Goal: Find specific page/section: Find specific page/section

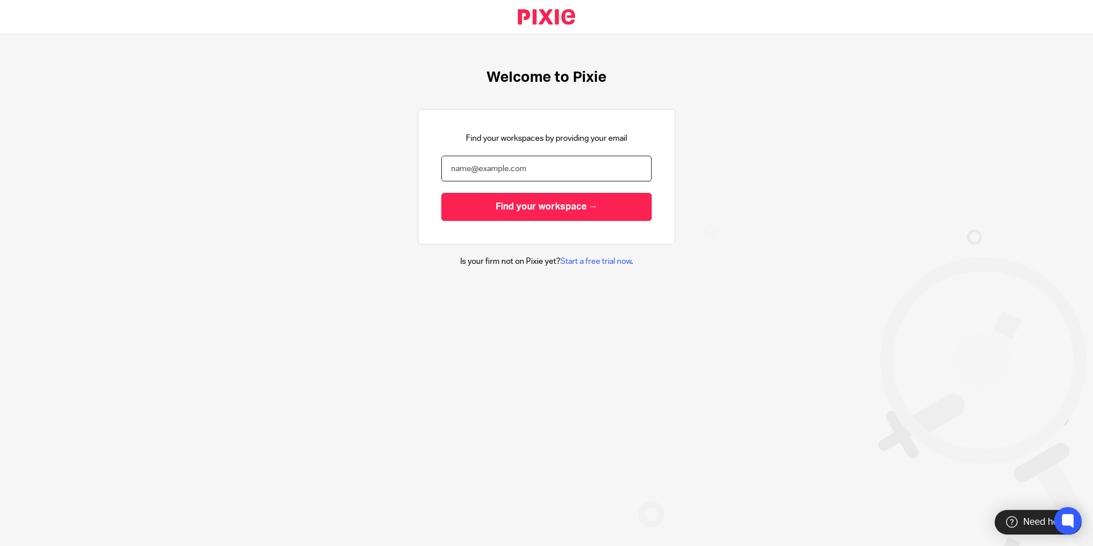
click at [538, 168] on input "email" at bounding box center [547, 169] width 210 height 26
type input "p"
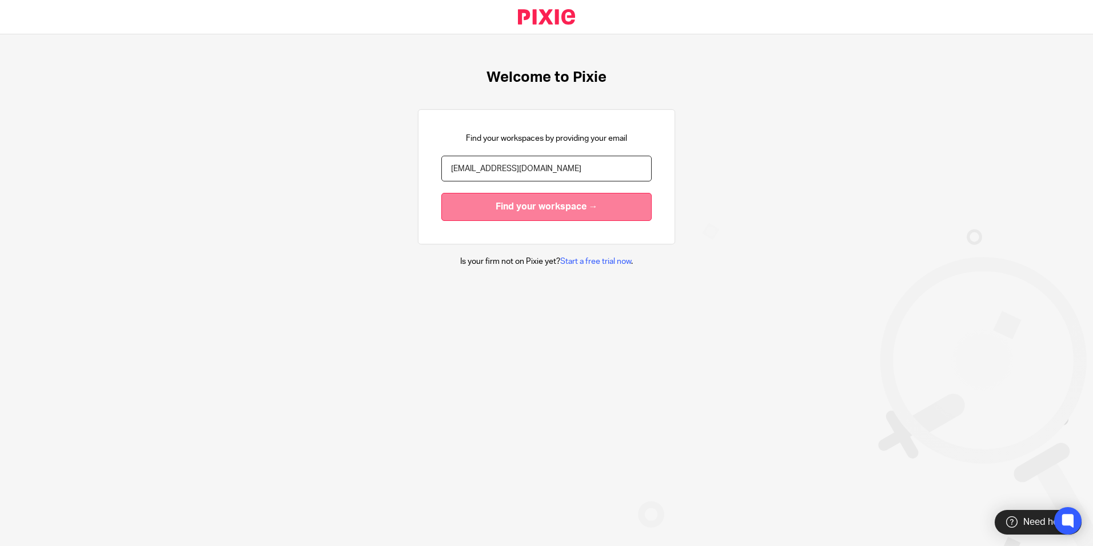
type input "ndeverson@envision-uk.com"
click at [535, 205] on input "Find your workspace →" at bounding box center [547, 207] width 210 height 28
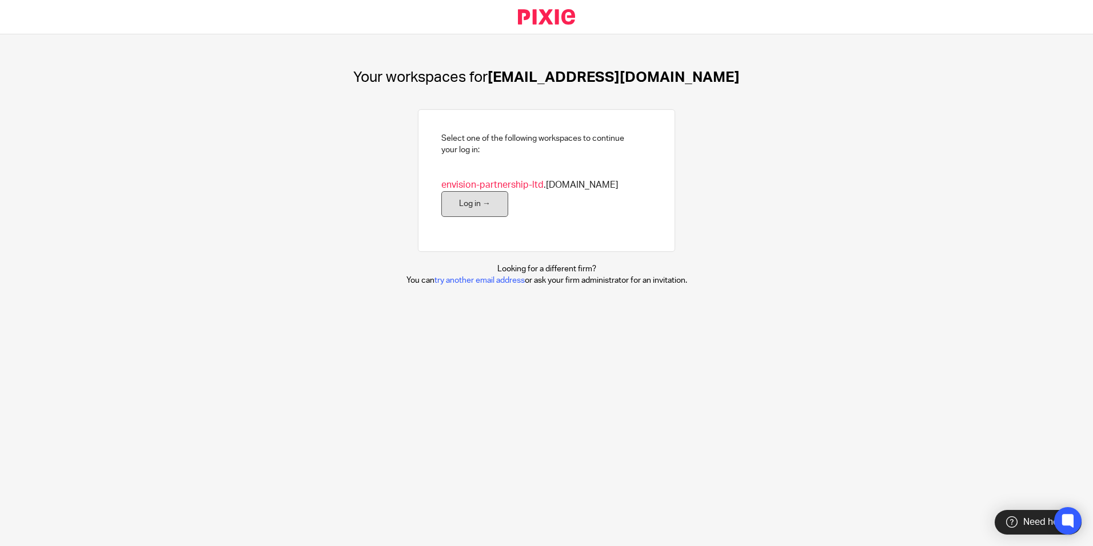
click at [466, 210] on link "Log in →" at bounding box center [475, 204] width 67 height 26
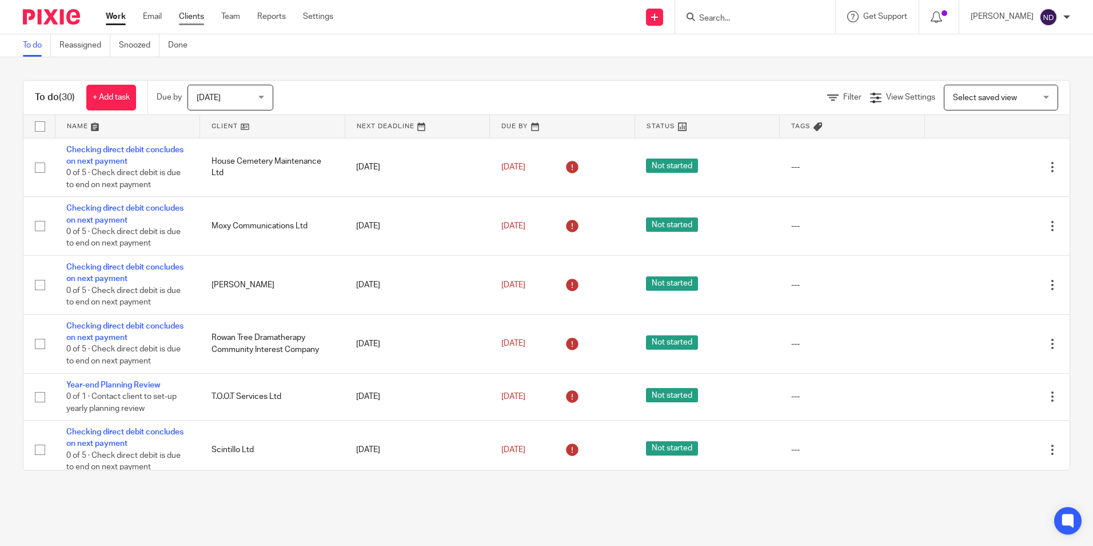
click at [193, 13] on link "Clients" at bounding box center [191, 16] width 25 height 11
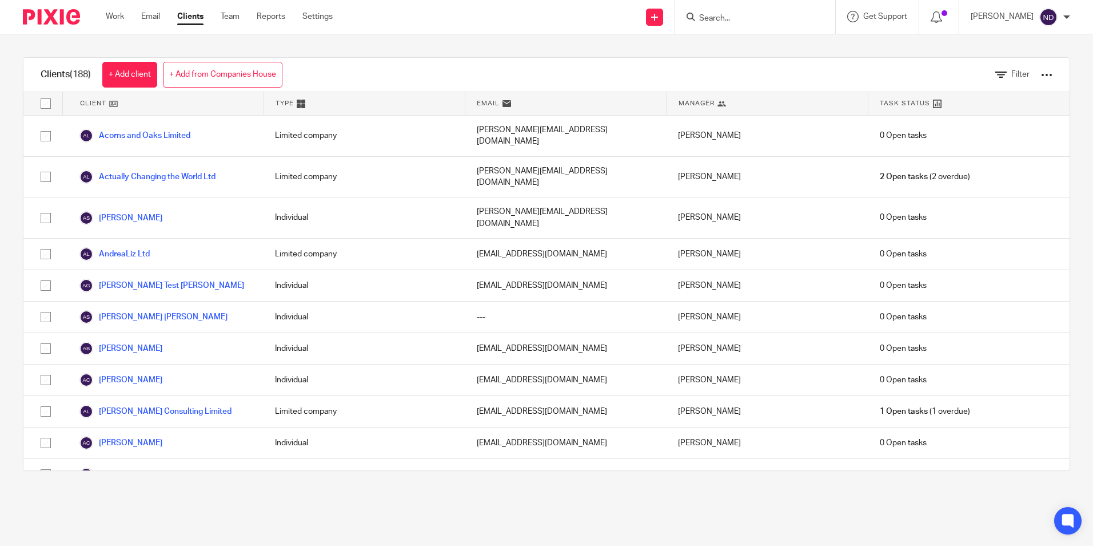
click at [751, 31] on div at bounding box center [755, 17] width 160 height 34
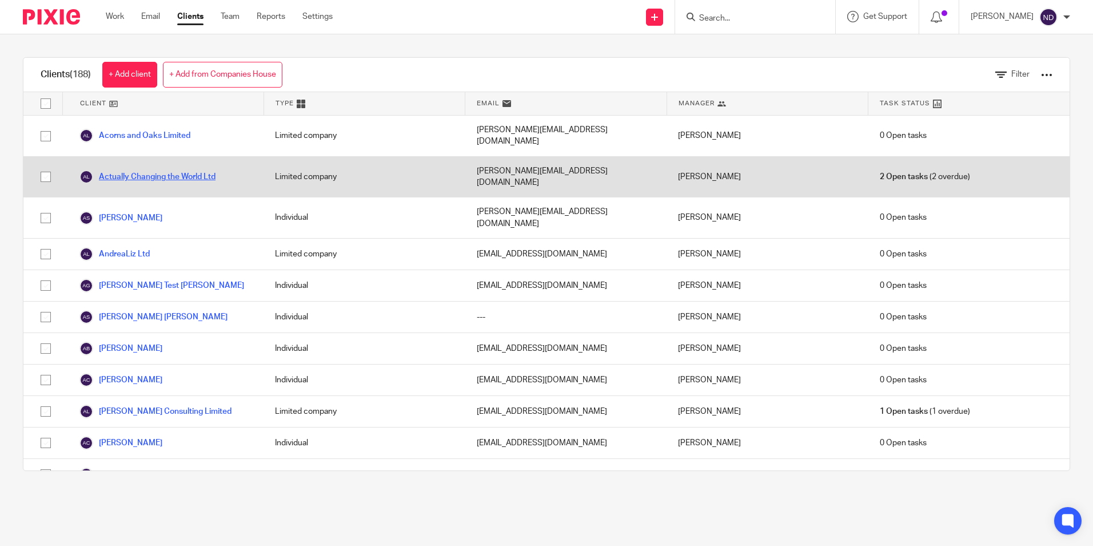
click at [148, 170] on link "Actually Changing the World Ltd" at bounding box center [147, 177] width 136 height 14
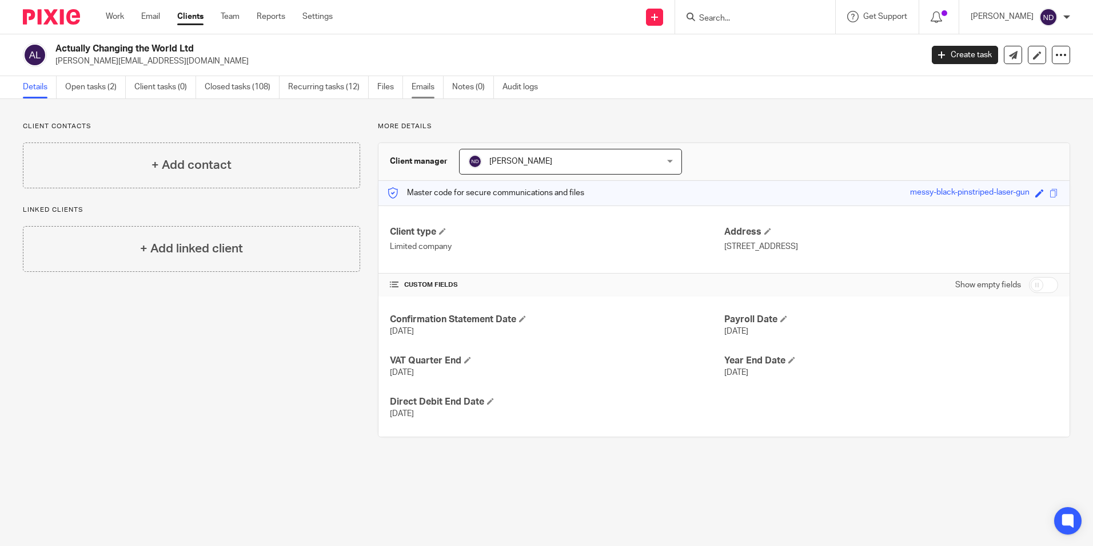
click at [425, 84] on link "Emails" at bounding box center [428, 87] width 32 height 22
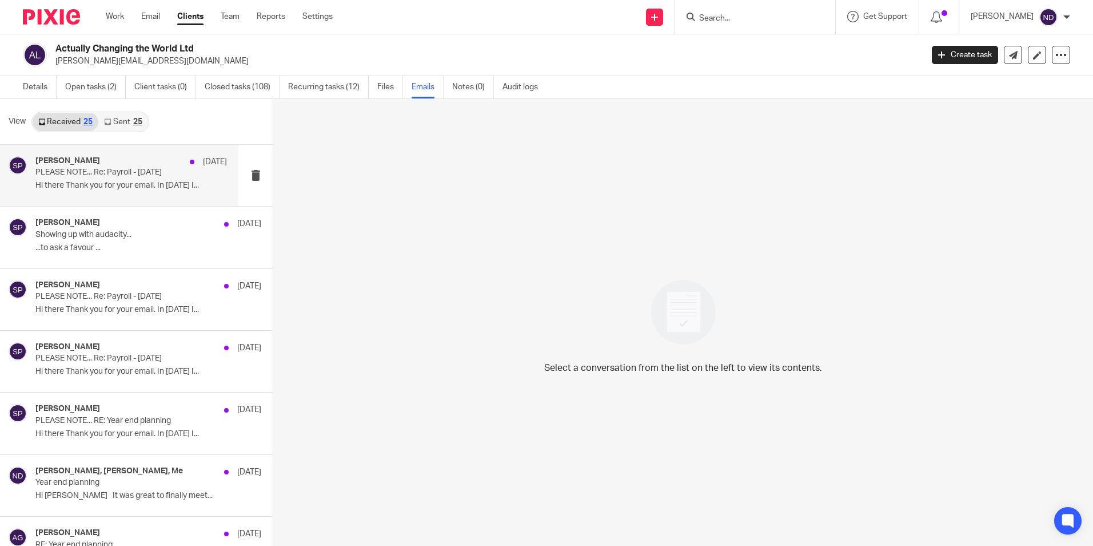
click at [160, 184] on p "Hi there Thank you for your email. In [DATE] I..." at bounding box center [131, 186] width 192 height 10
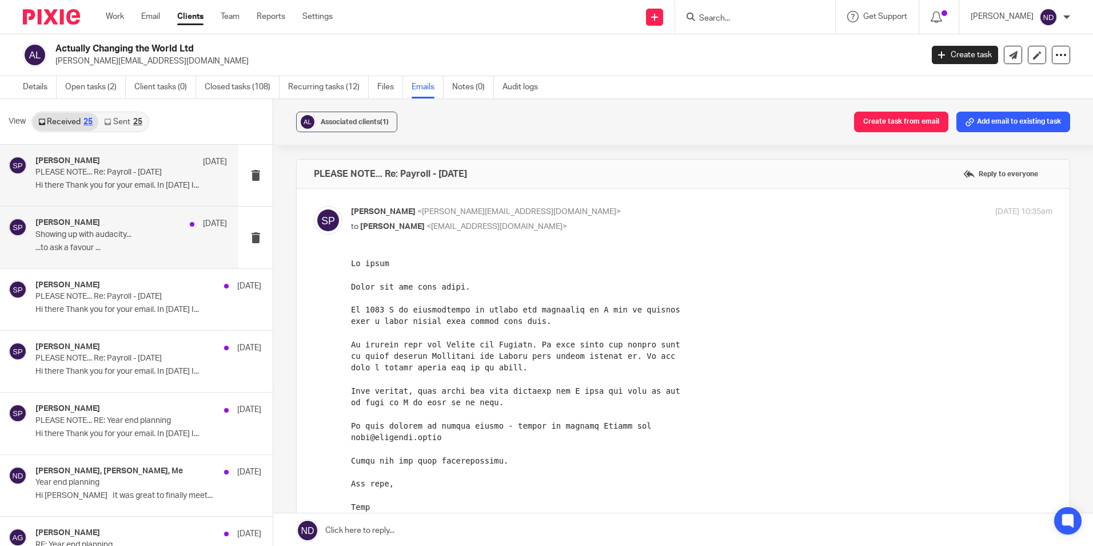
click at [148, 233] on p "Showing up with audacity..." at bounding box center [111, 235] width 153 height 10
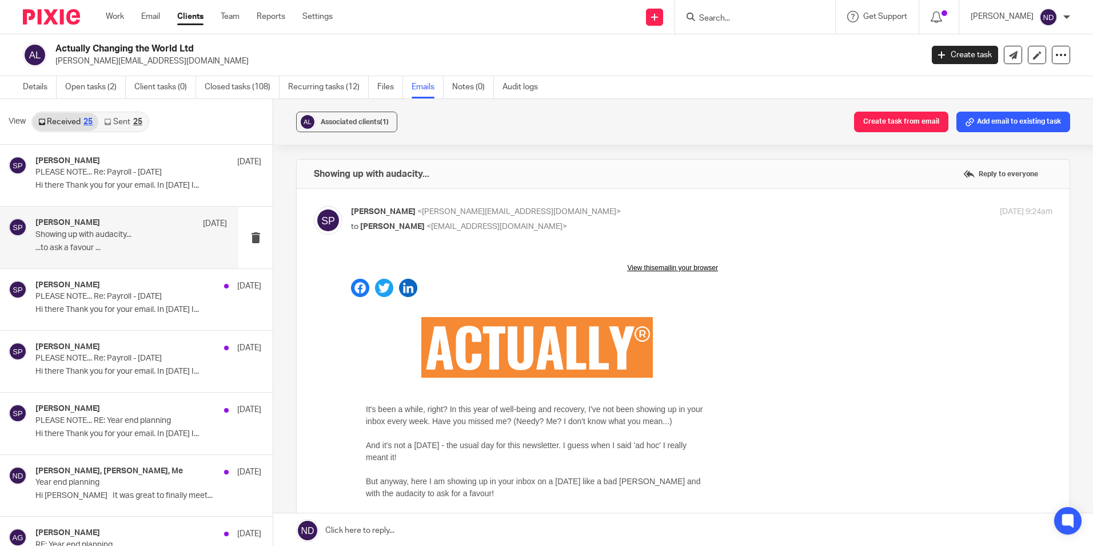
click at [117, 124] on link "Sent 25" at bounding box center [122, 122] width 49 height 18
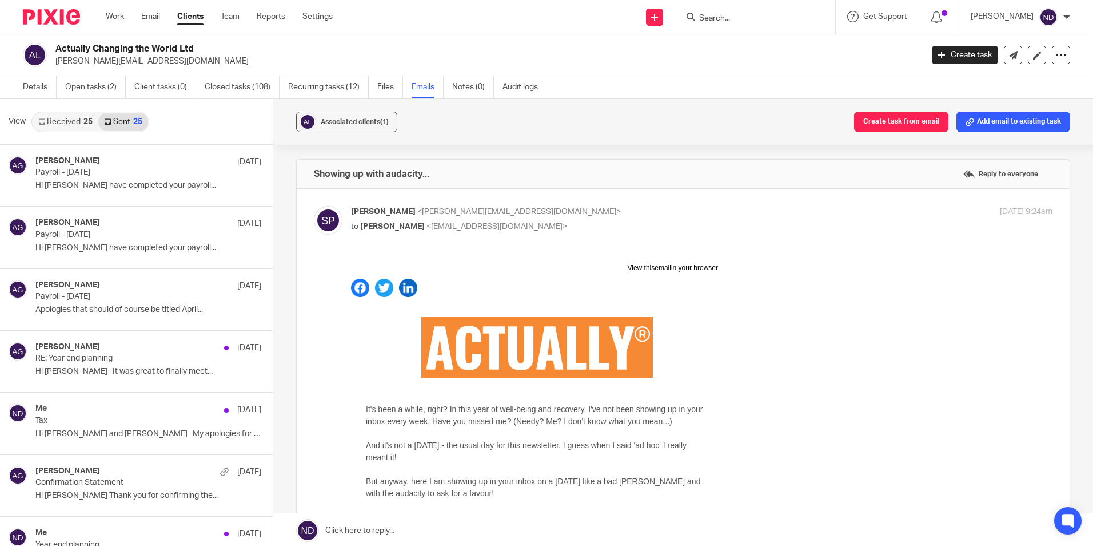
scroll to position [2, 0]
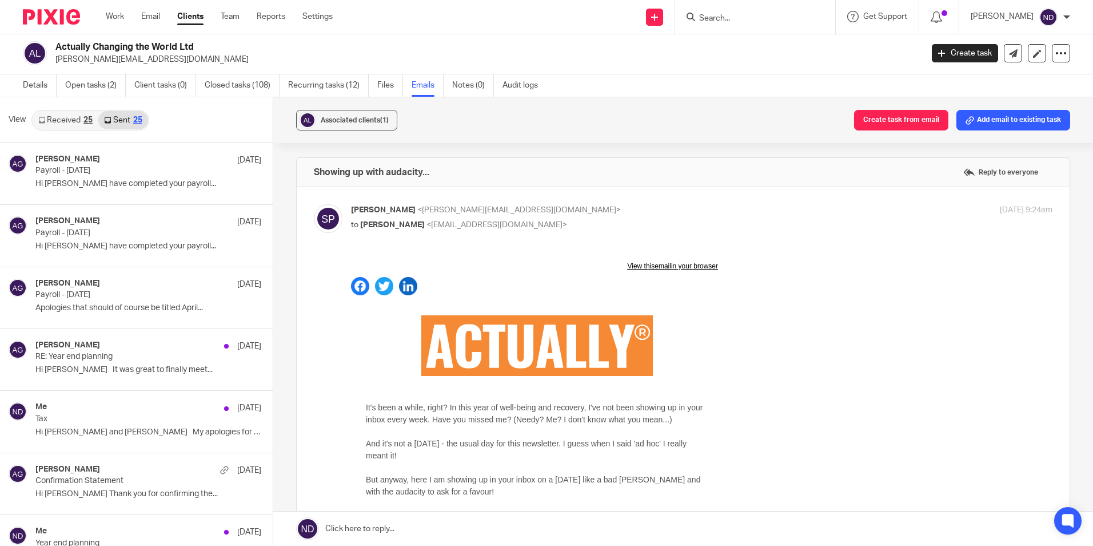
click at [117, 124] on link "Sent 25" at bounding box center [122, 120] width 49 height 18
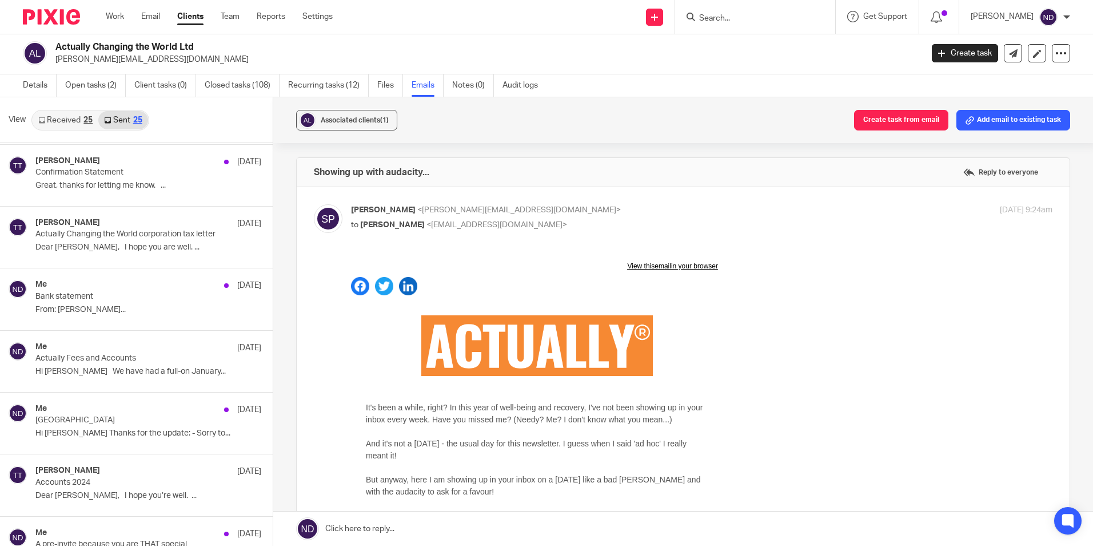
scroll to position [442, 0]
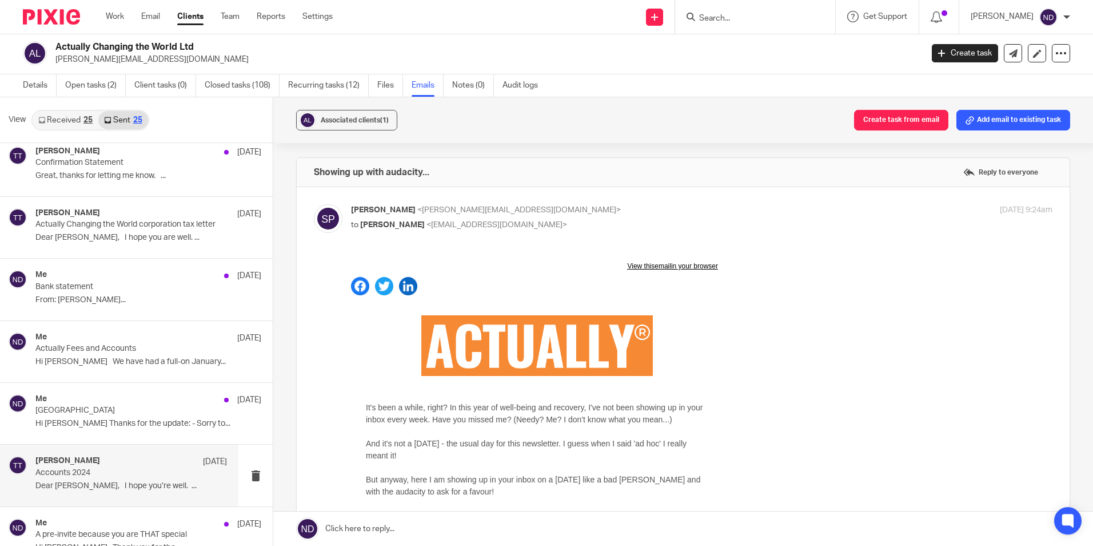
click at [106, 466] on div "[PERSON_NAME] [DATE]" at bounding box center [131, 461] width 192 height 11
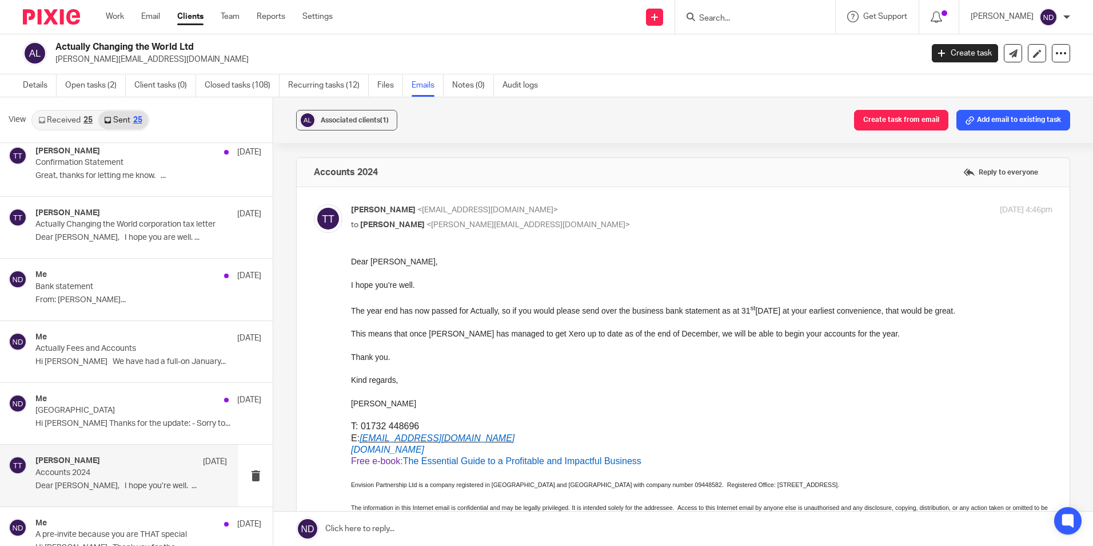
scroll to position [0, 0]
click at [119, 523] on div "Me [DATE]" at bounding box center [131, 523] width 192 height 11
